Goal: Check status: Check status

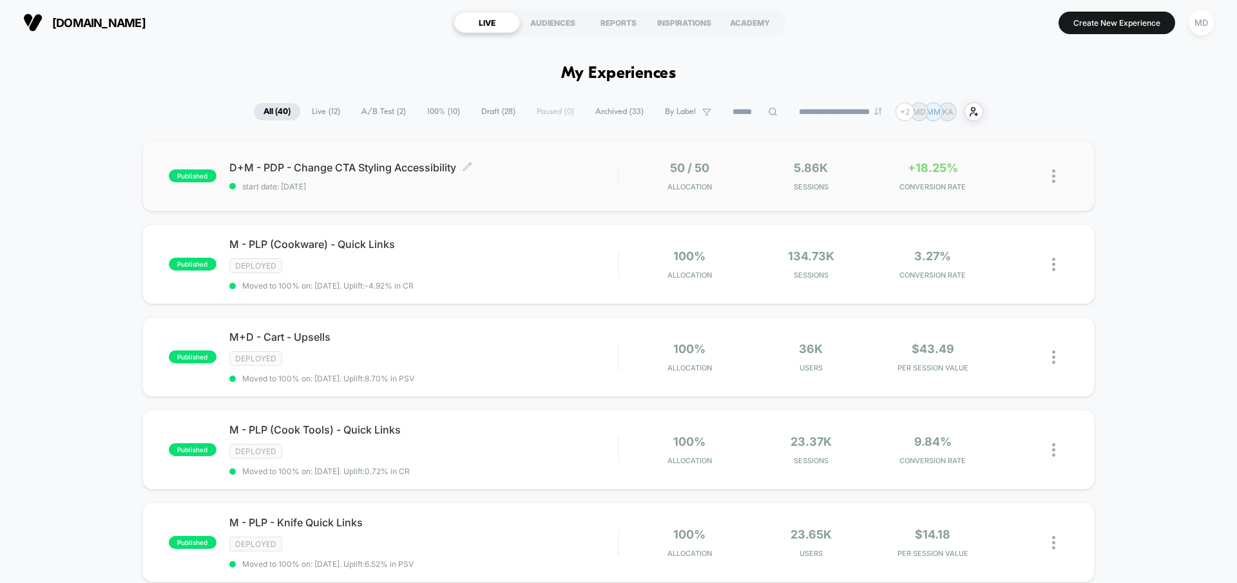
click at [562, 190] on span "start date: [DATE]" at bounding box center [423, 187] width 389 height 10
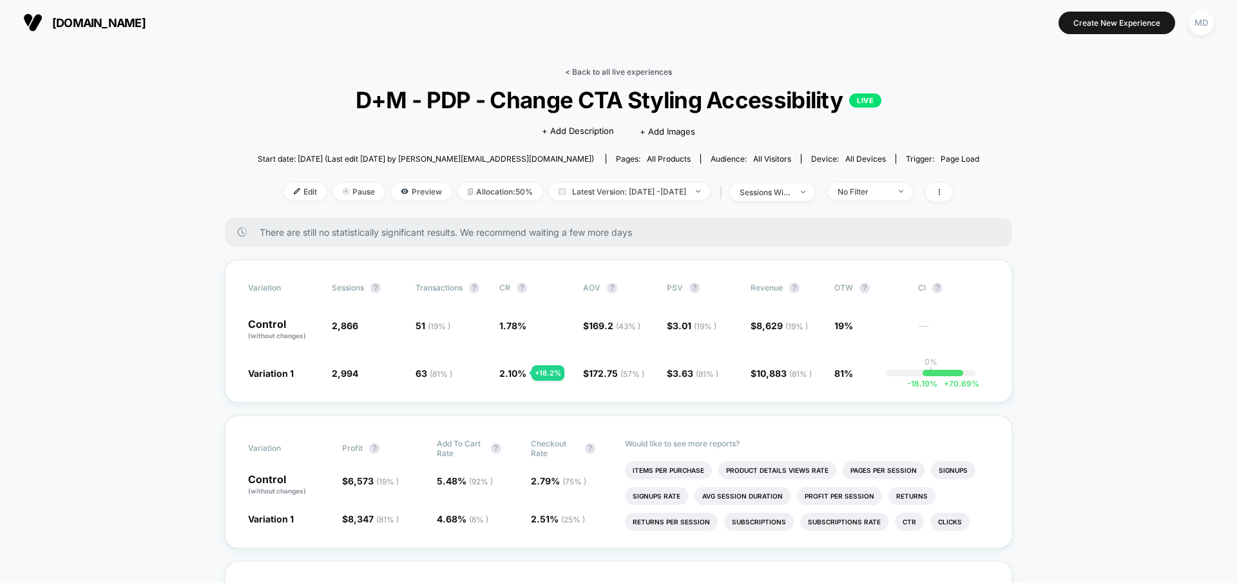
click at [641, 68] on link "< Back to all live experiences" at bounding box center [618, 72] width 107 height 10
